Goal: Navigation & Orientation: Find specific page/section

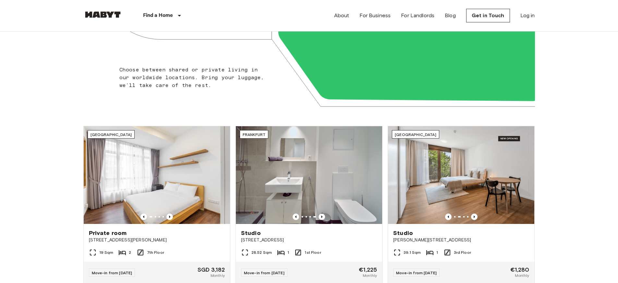
scroll to position [139, 0]
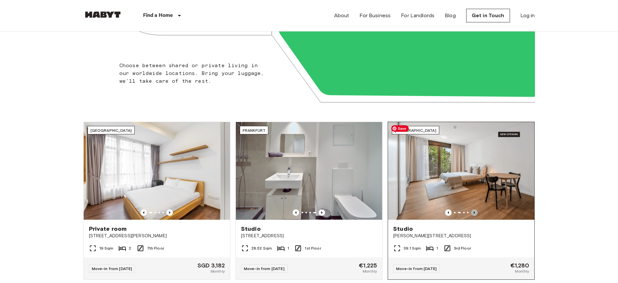
click at [475, 212] on icon "Previous image" at bounding box center [474, 212] width 6 height 6
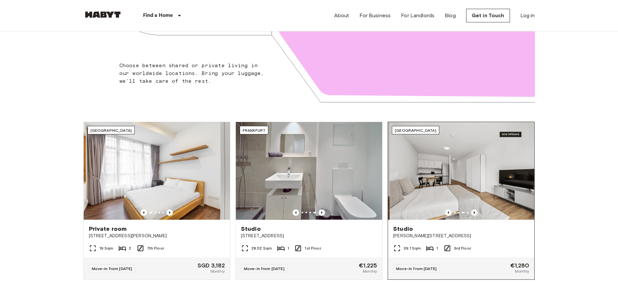
click at [475, 212] on icon "Previous image" at bounding box center [474, 212] width 6 height 6
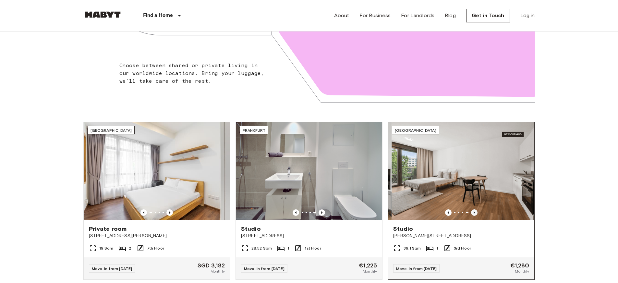
click at [475, 212] on icon "Previous image" at bounding box center [474, 212] width 6 height 6
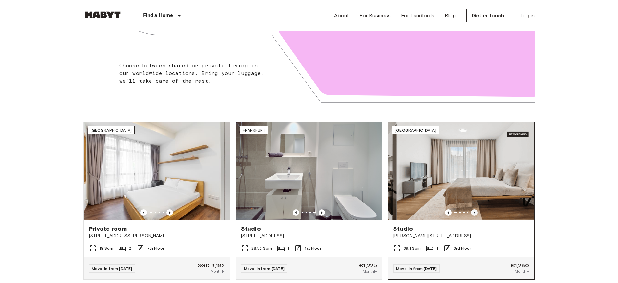
click at [475, 212] on icon "Previous image" at bounding box center [474, 212] width 6 height 6
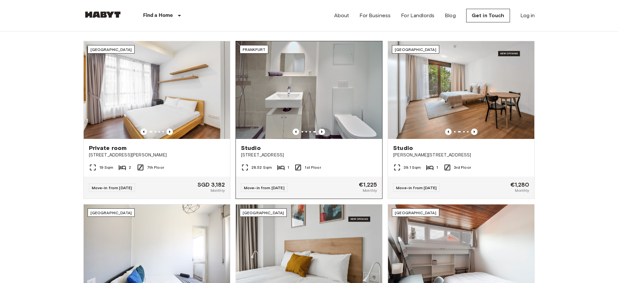
scroll to position [199, 0]
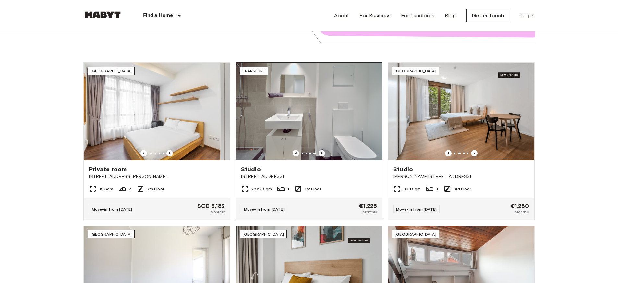
click at [320, 152] on icon "Previous image" at bounding box center [322, 153] width 6 height 6
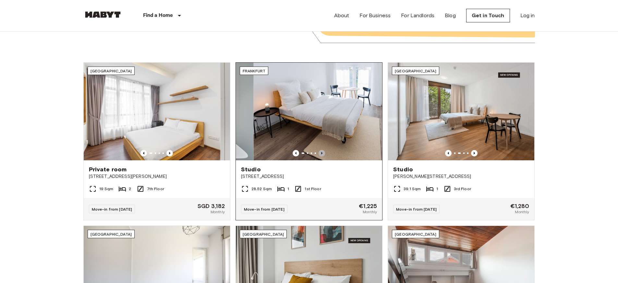
click at [320, 152] on icon "Previous image" at bounding box center [322, 153] width 6 height 6
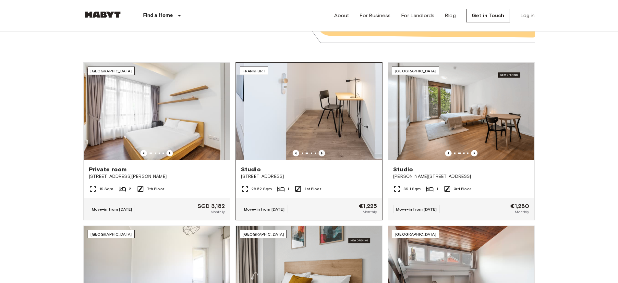
click at [320, 152] on icon "Previous image" at bounding box center [322, 153] width 6 height 6
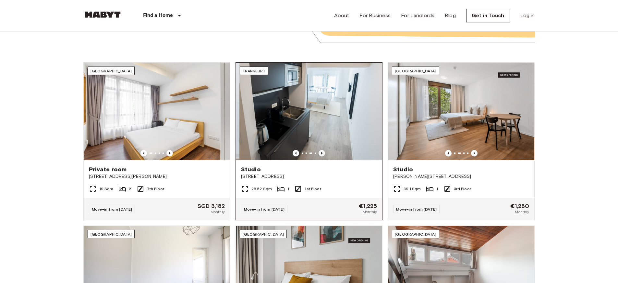
click at [320, 152] on icon "Previous image" at bounding box center [322, 153] width 6 height 6
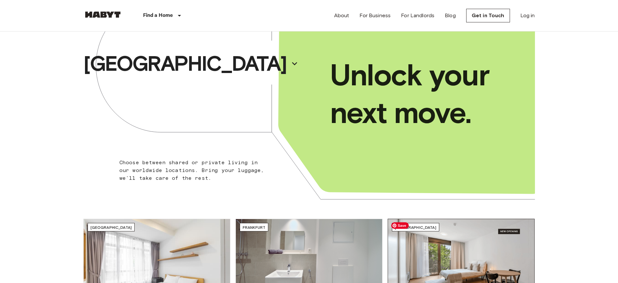
scroll to position [0, 0]
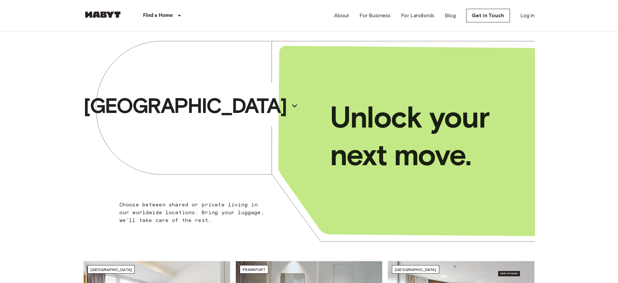
click at [110, 12] on img at bounding box center [102, 14] width 39 height 6
